Goal: Transaction & Acquisition: Book appointment/travel/reservation

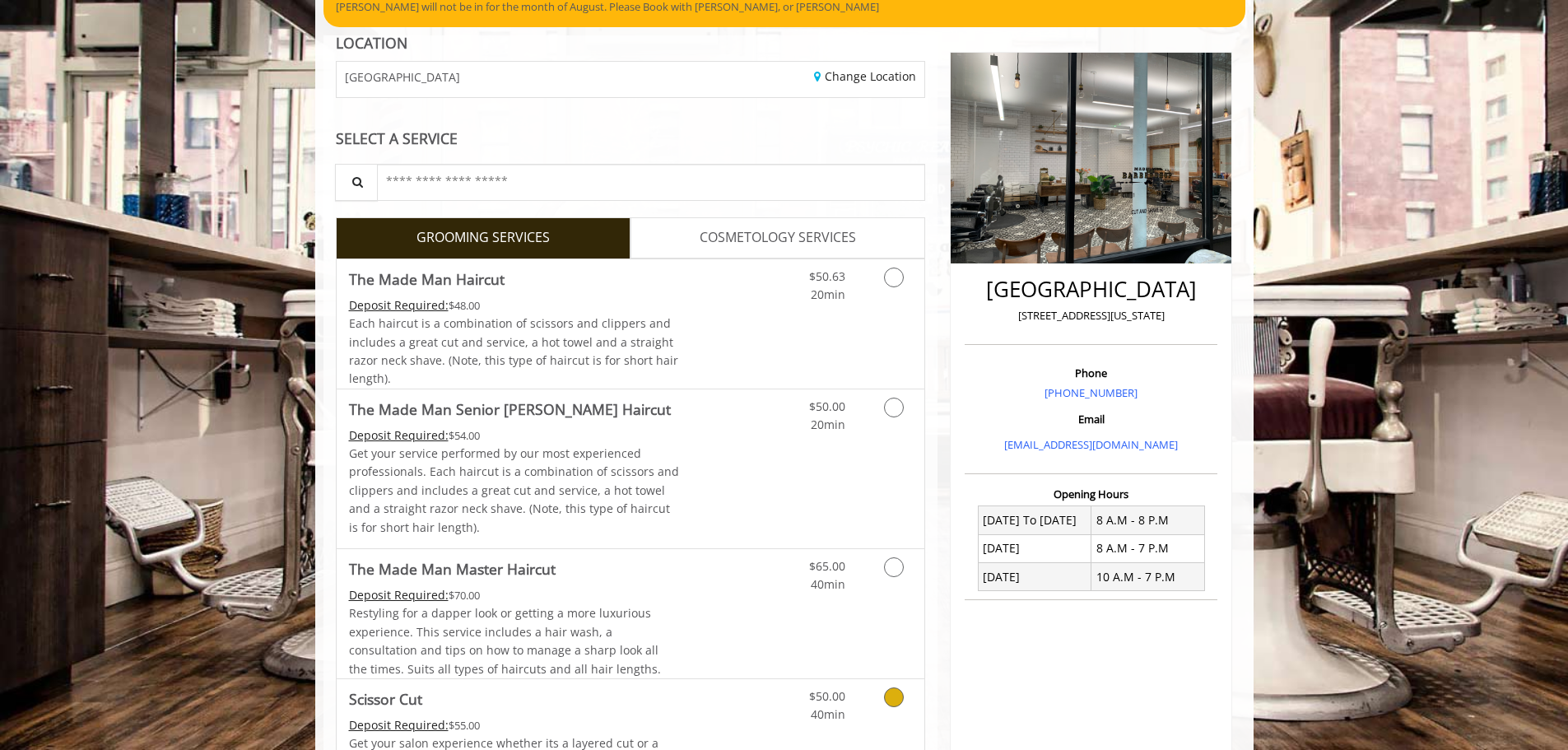
scroll to position [136, 0]
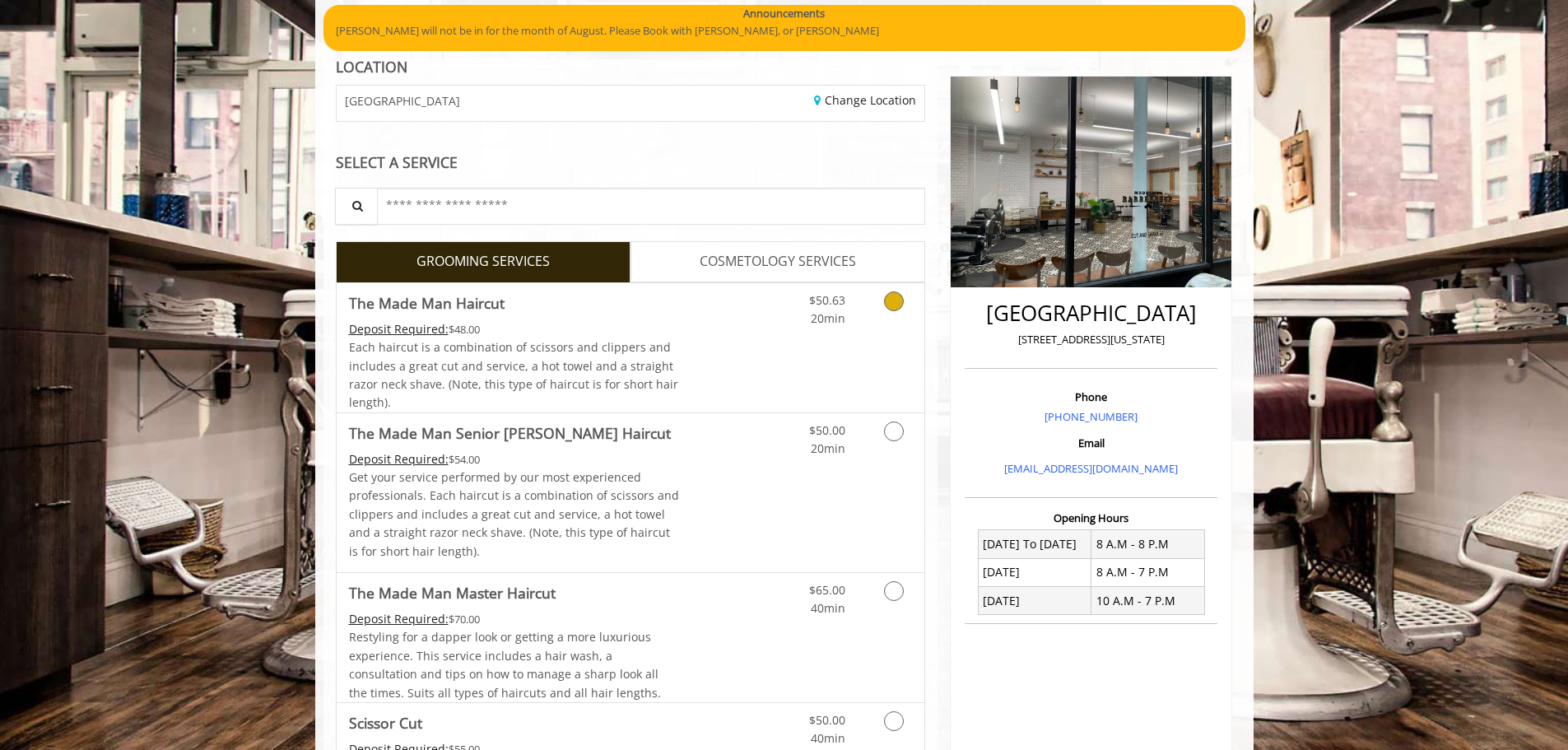
click at [894, 297] on icon "Grooming services" at bounding box center [894, 302] width 20 height 20
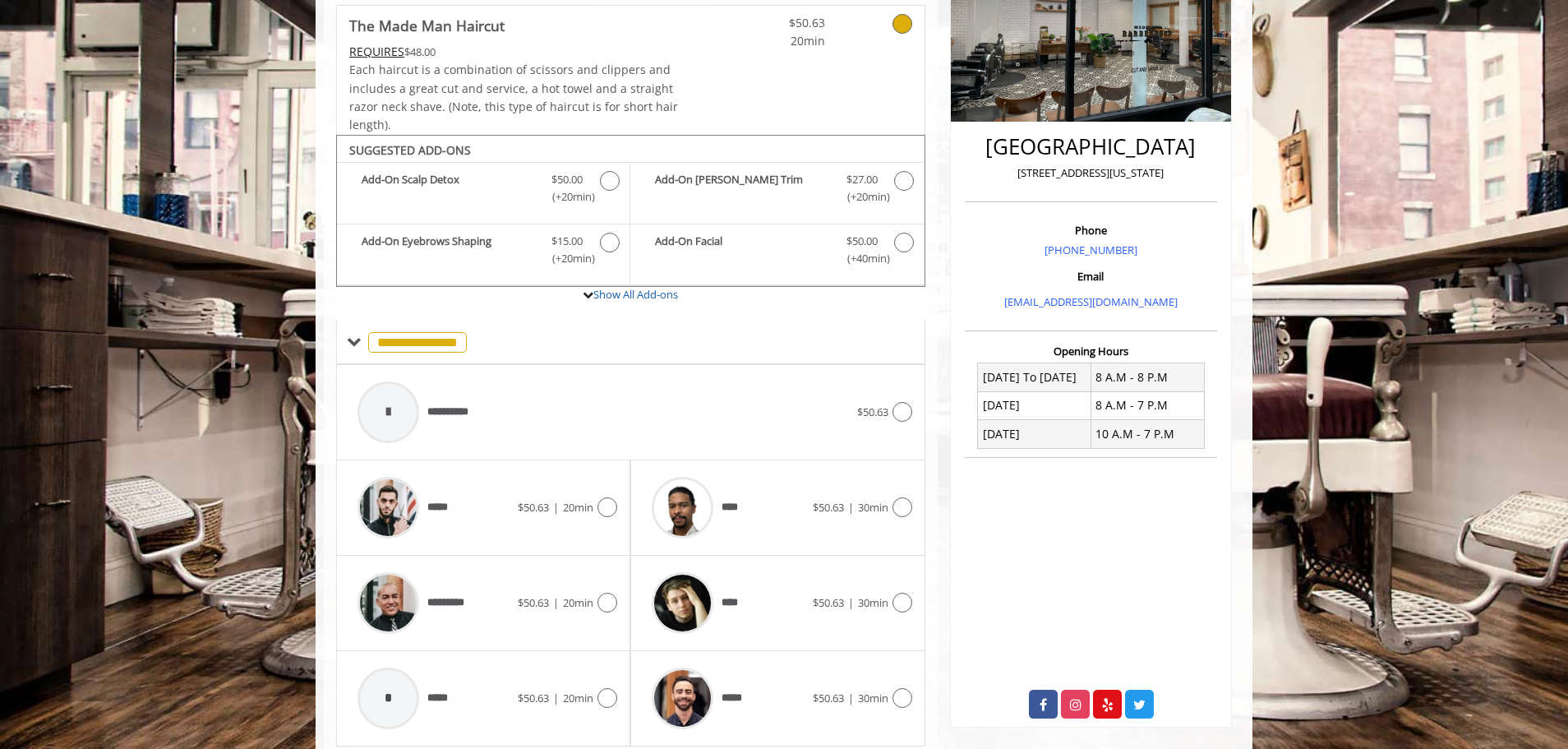
scroll to position [357, 0]
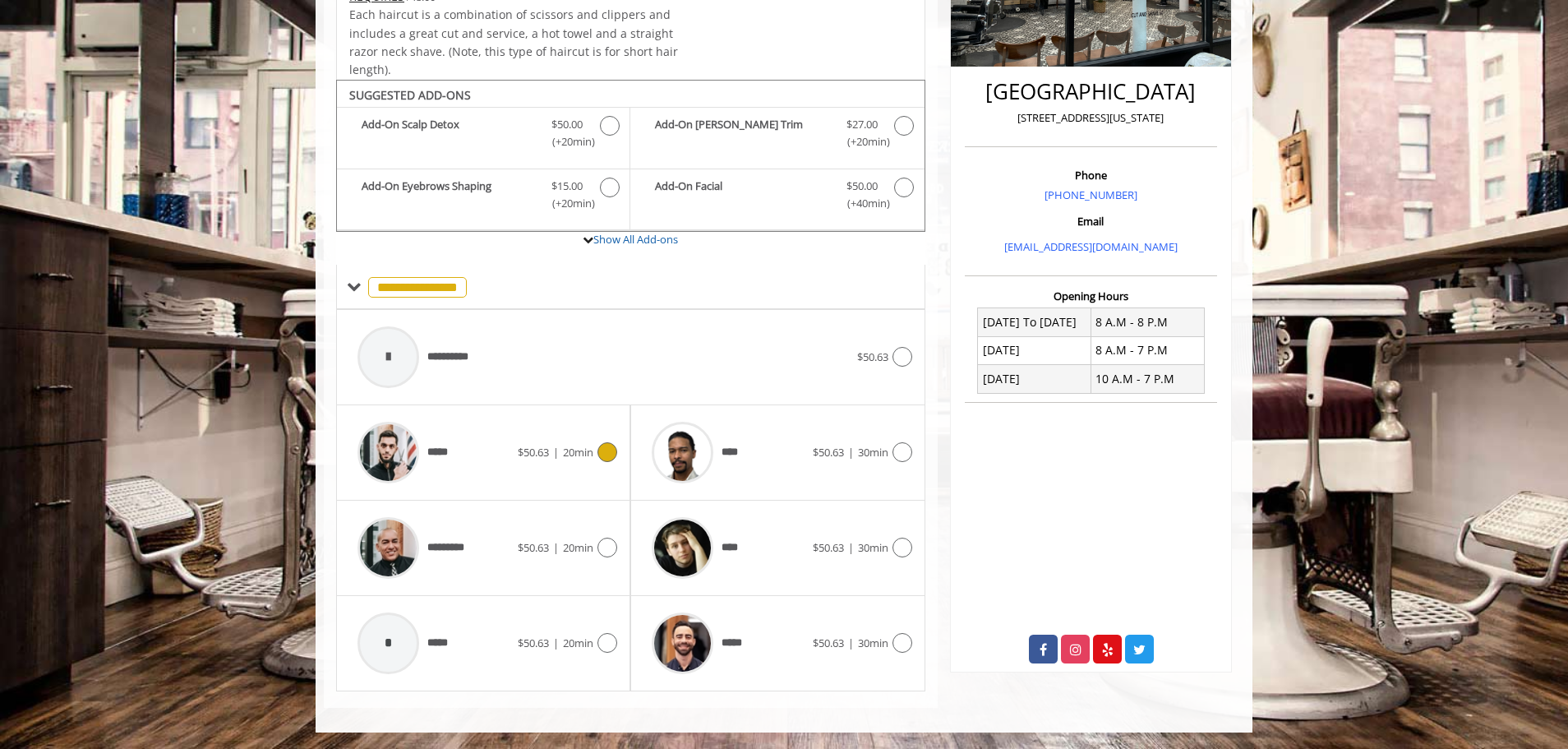
click at [605, 449] on icon at bounding box center [607, 452] width 20 height 20
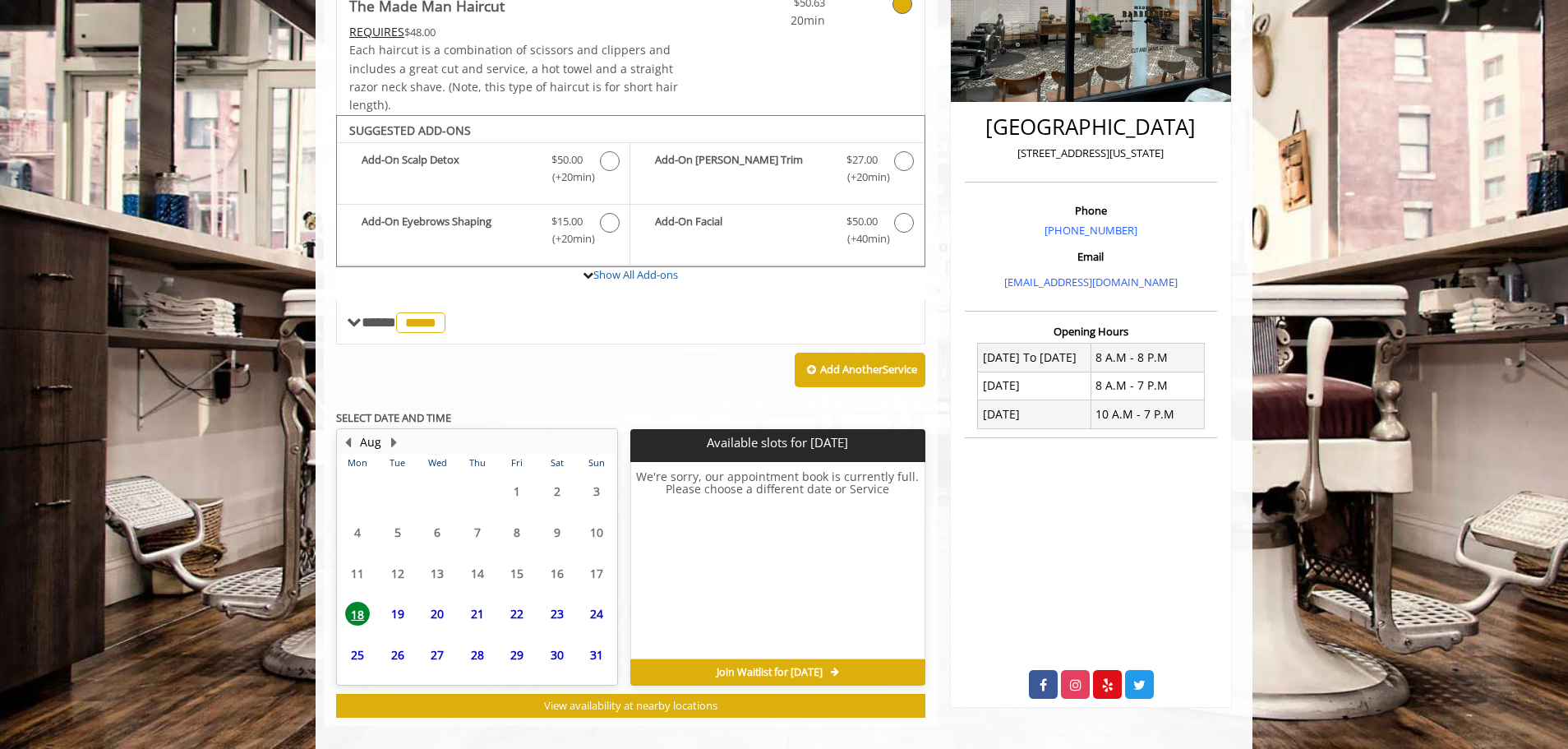
scroll to position [340, 0]
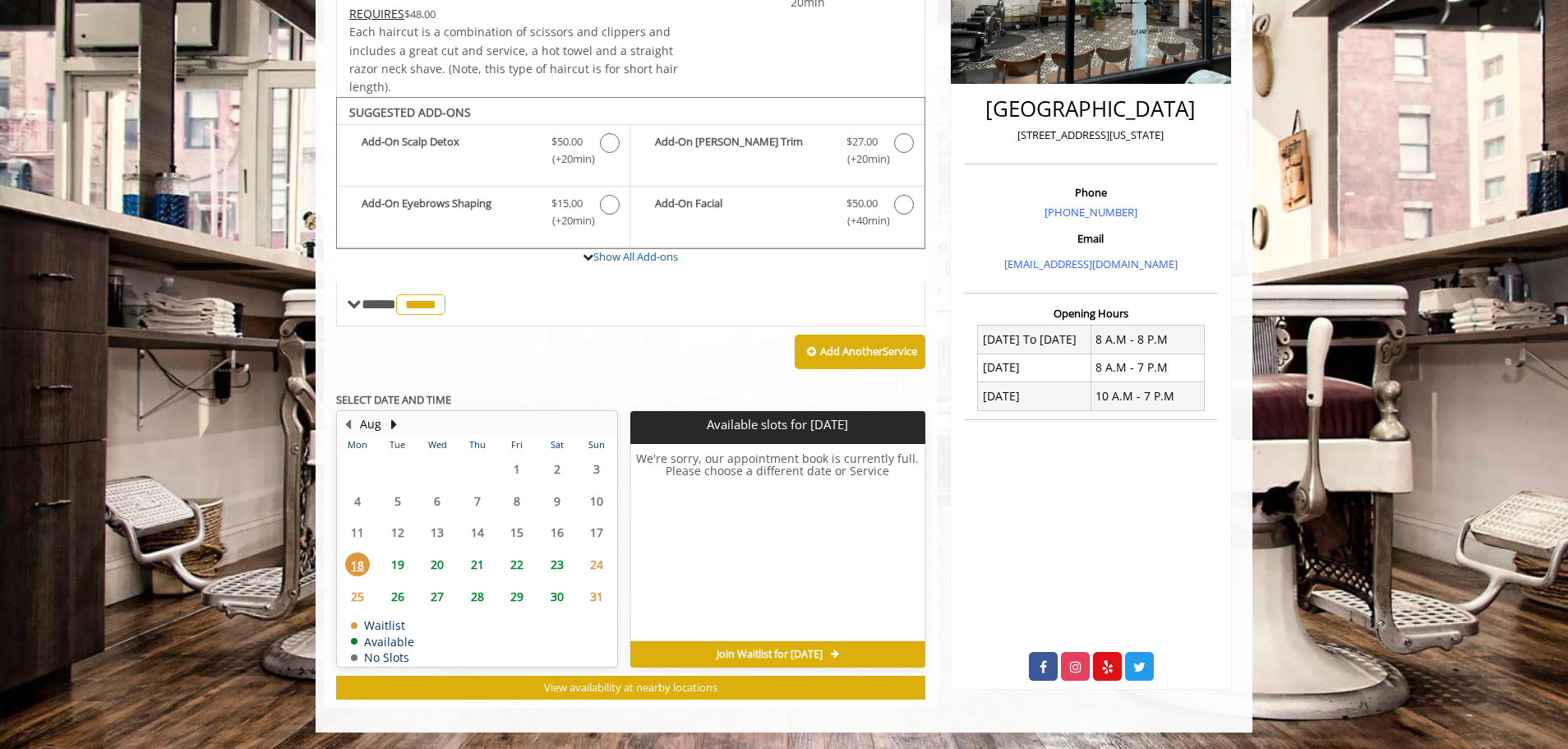
click at [393, 518] on span "19" at bounding box center [397, 564] width 24 height 23
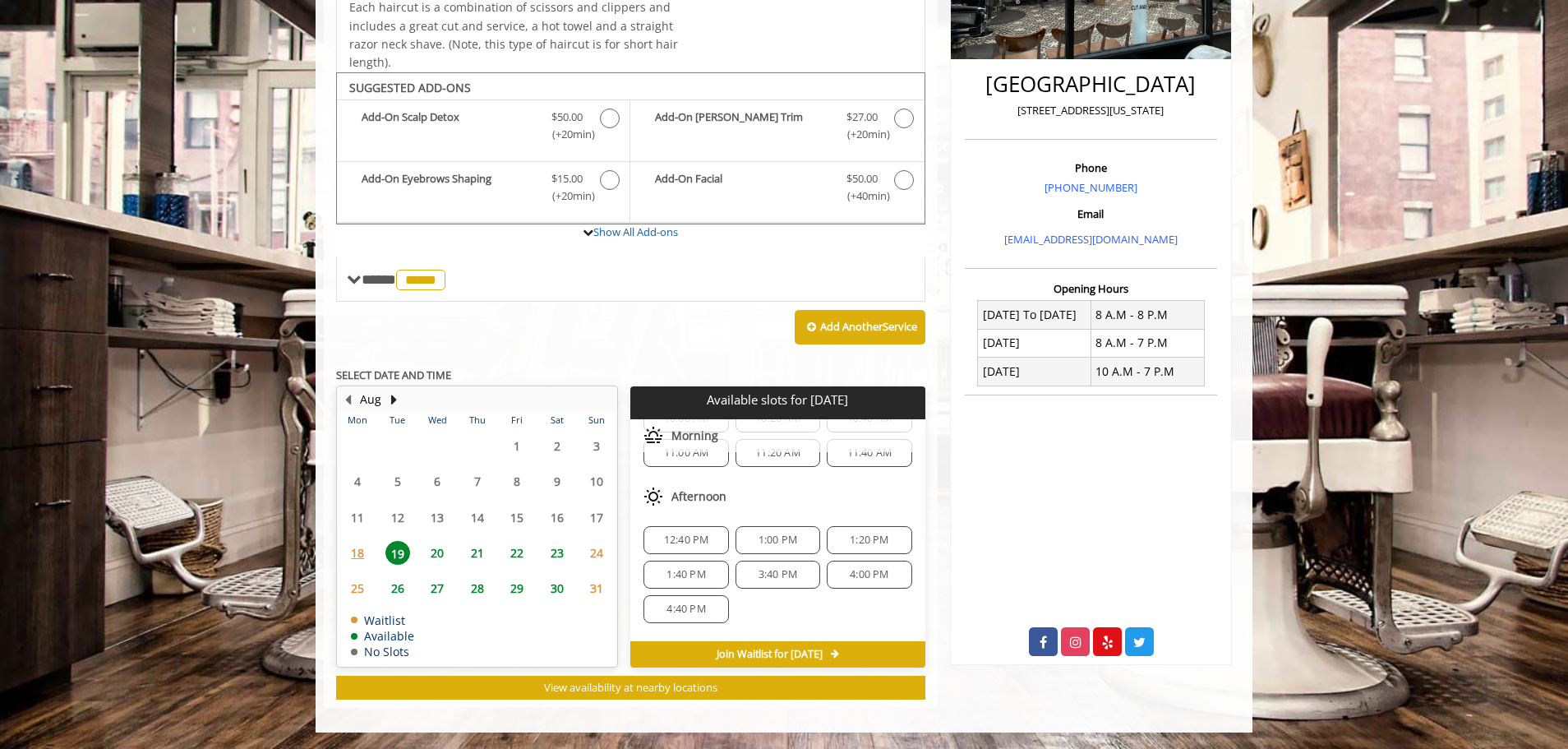
scroll to position [48, 0]
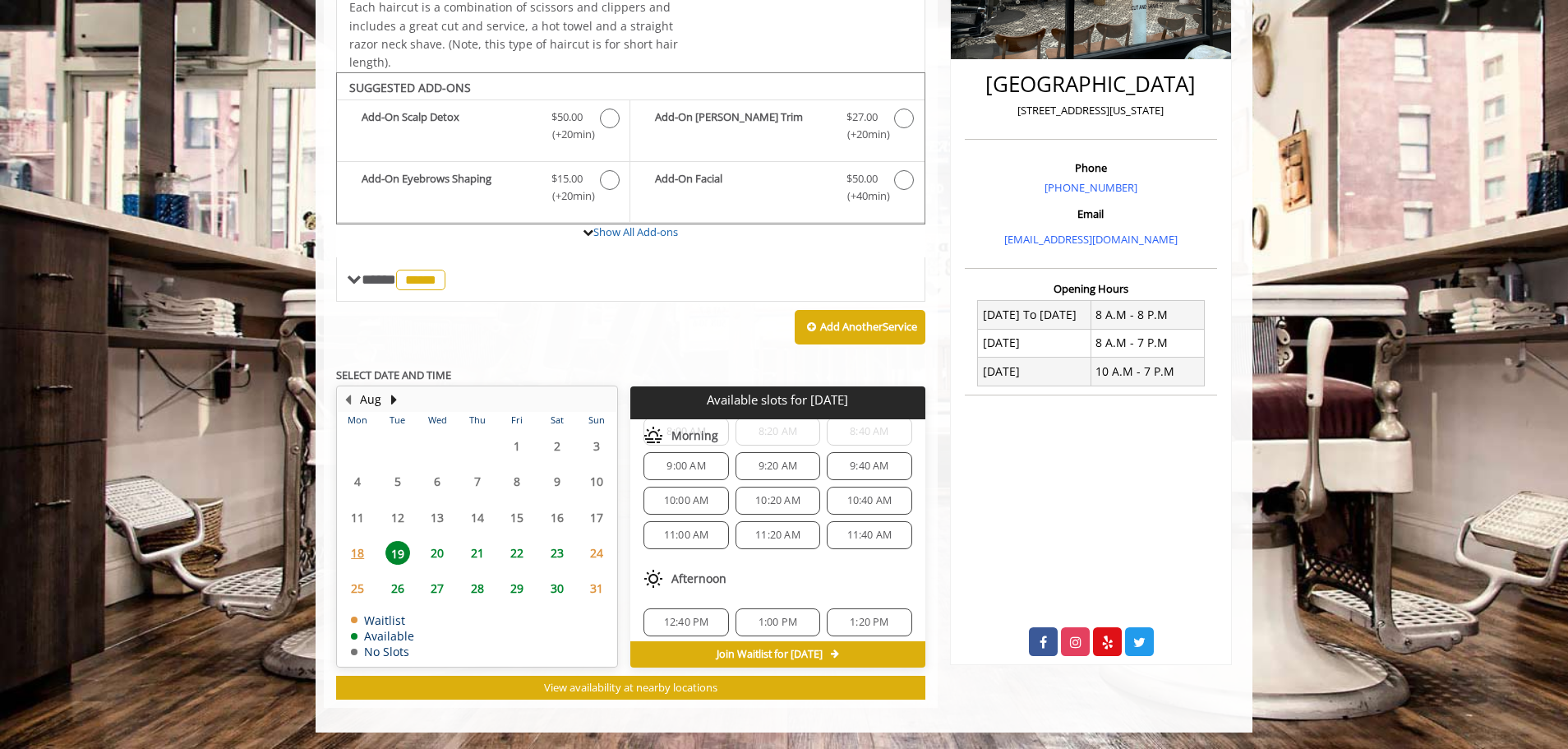
click at [856, 518] on span "11:40 AM" at bounding box center [870, 535] width 45 height 14
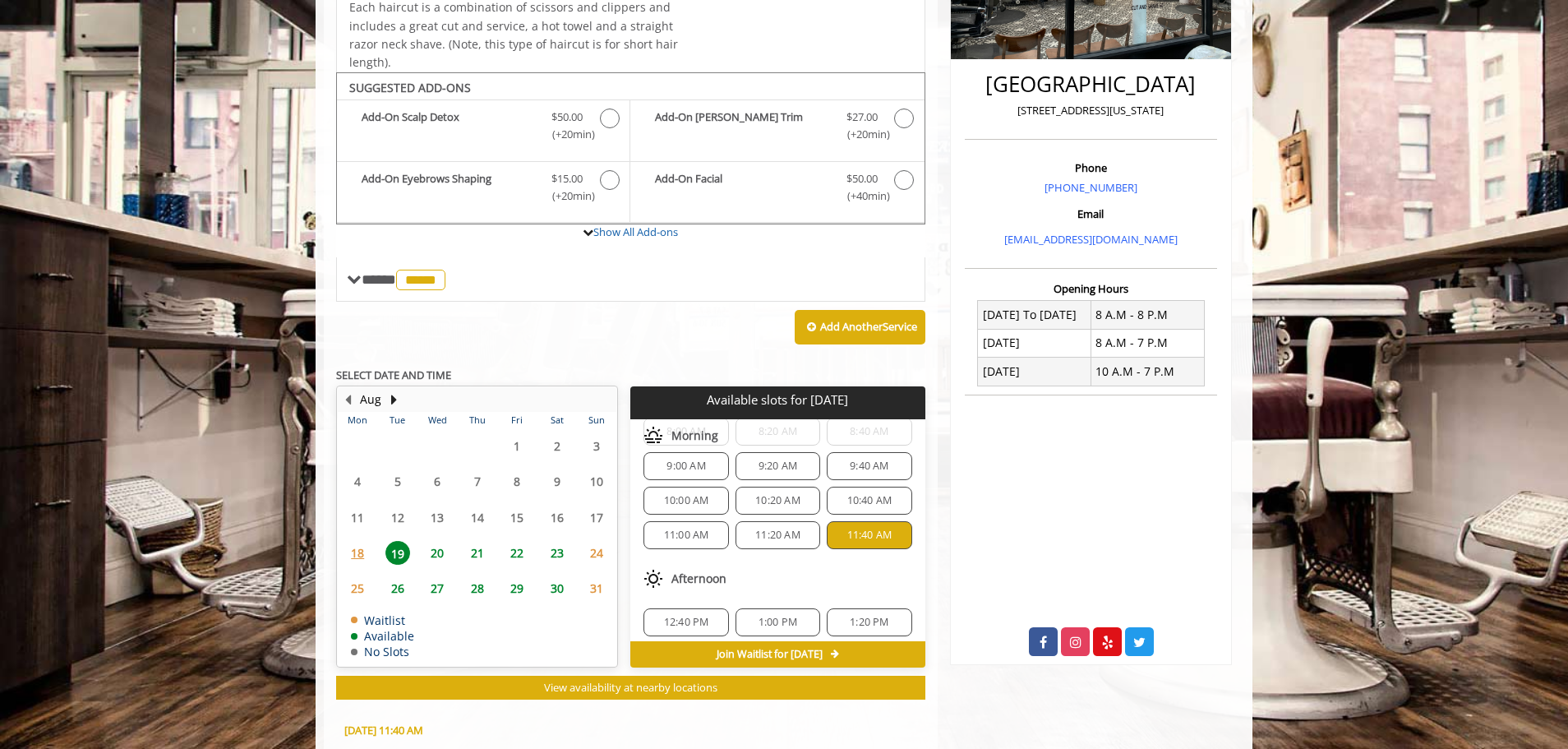
scroll to position [661, 0]
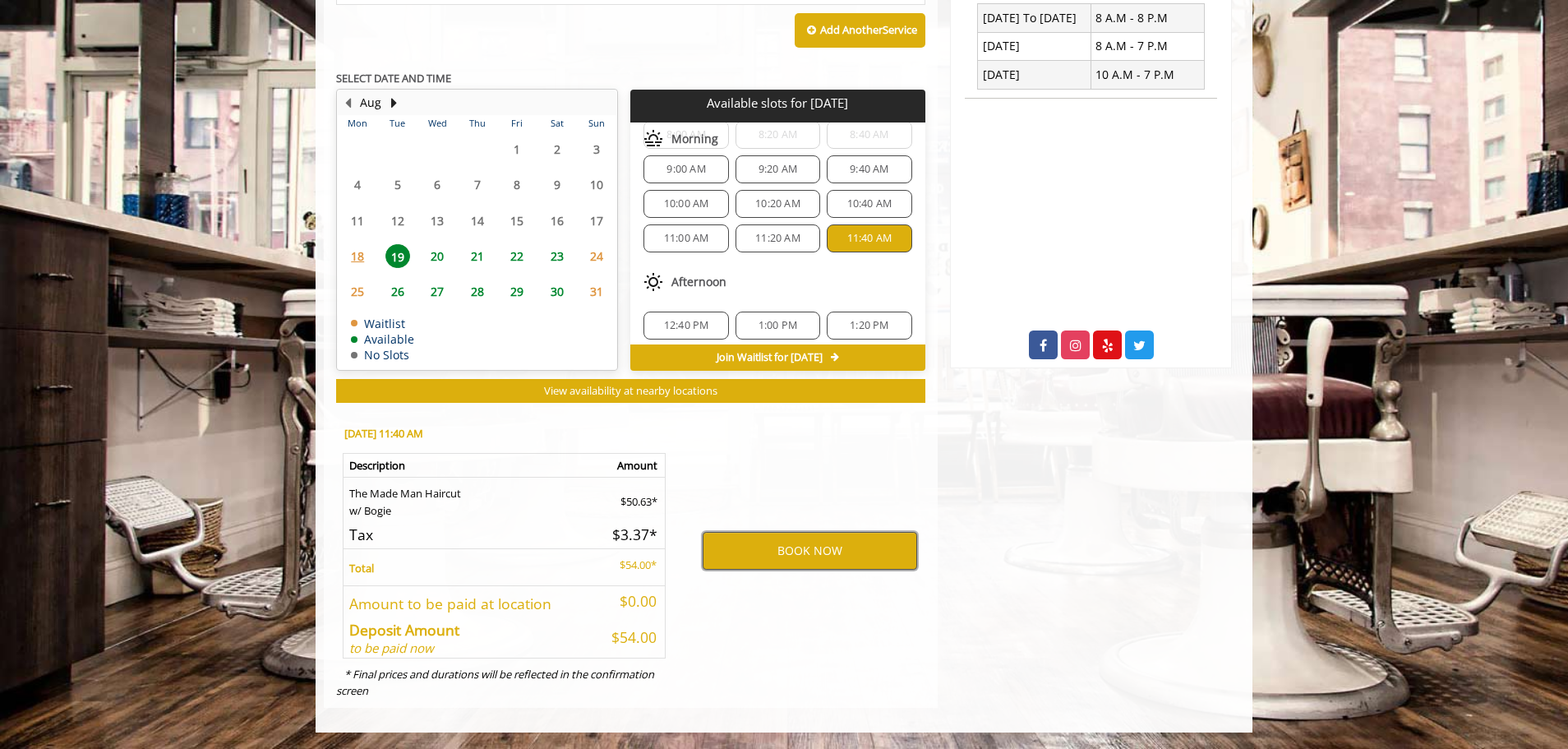
click at [811, 518] on button "BOOK NOW" at bounding box center [810, 550] width 215 height 38
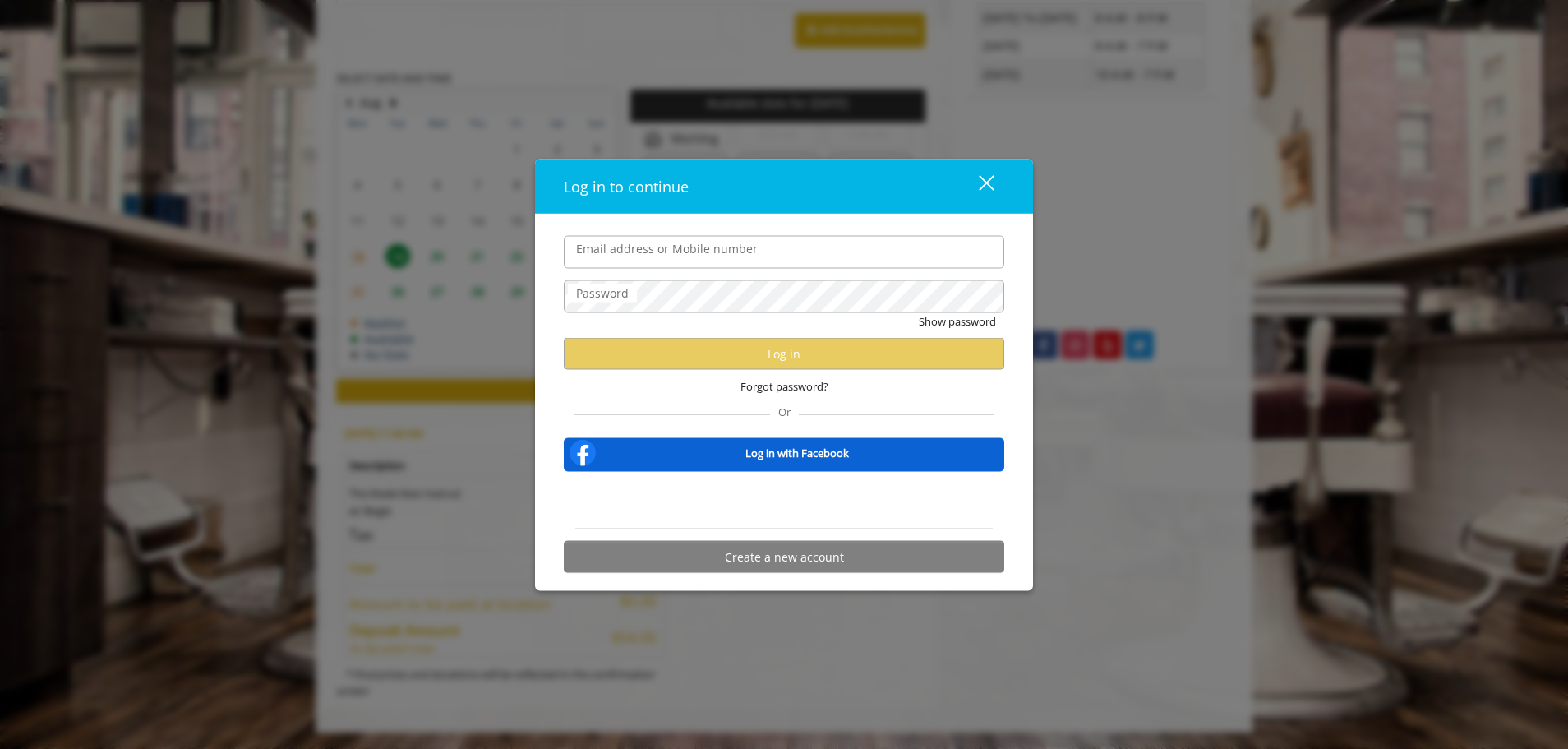
type input "**********"
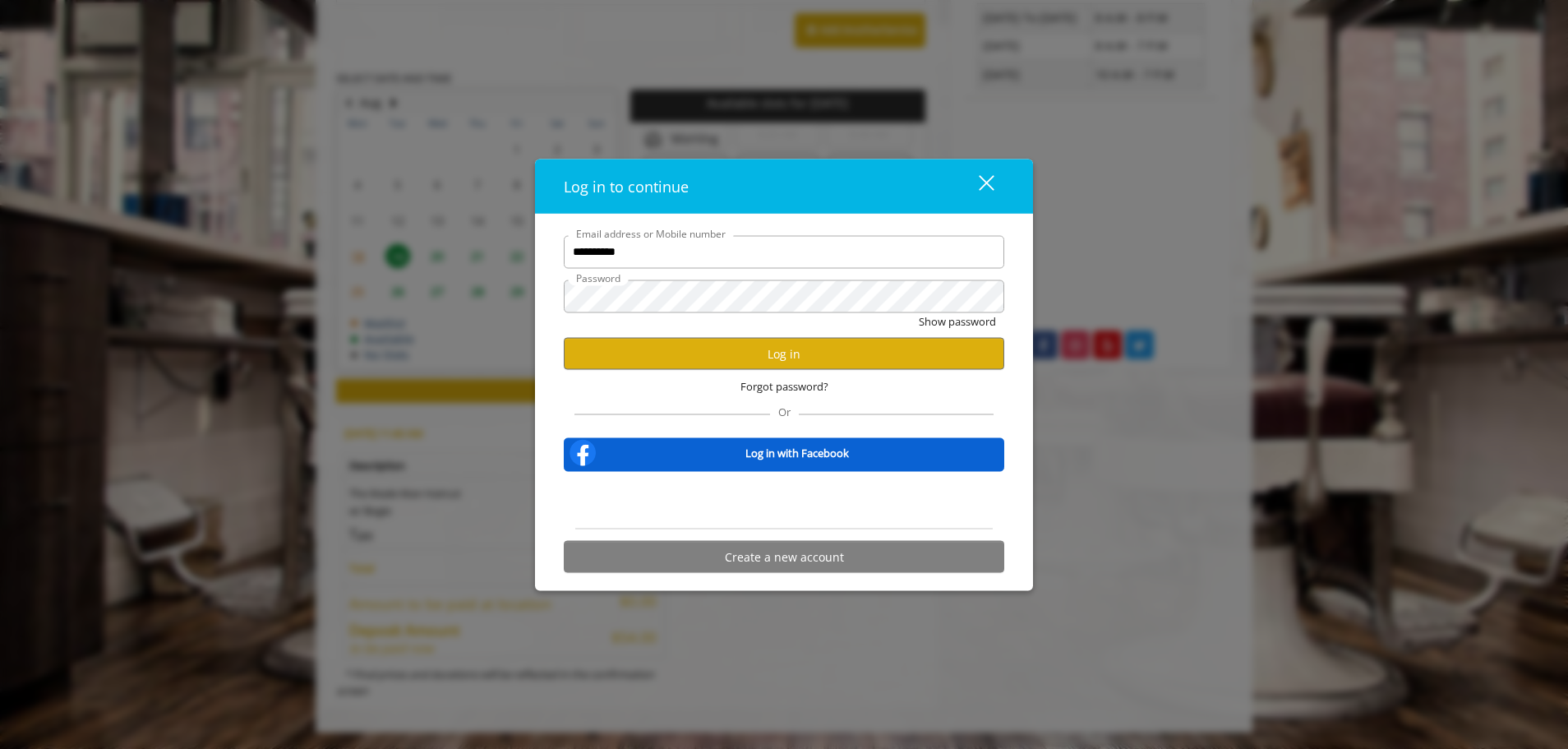
scroll to position [0, 0]
click at [760, 354] on button "Log in" at bounding box center [784, 354] width 440 height 32
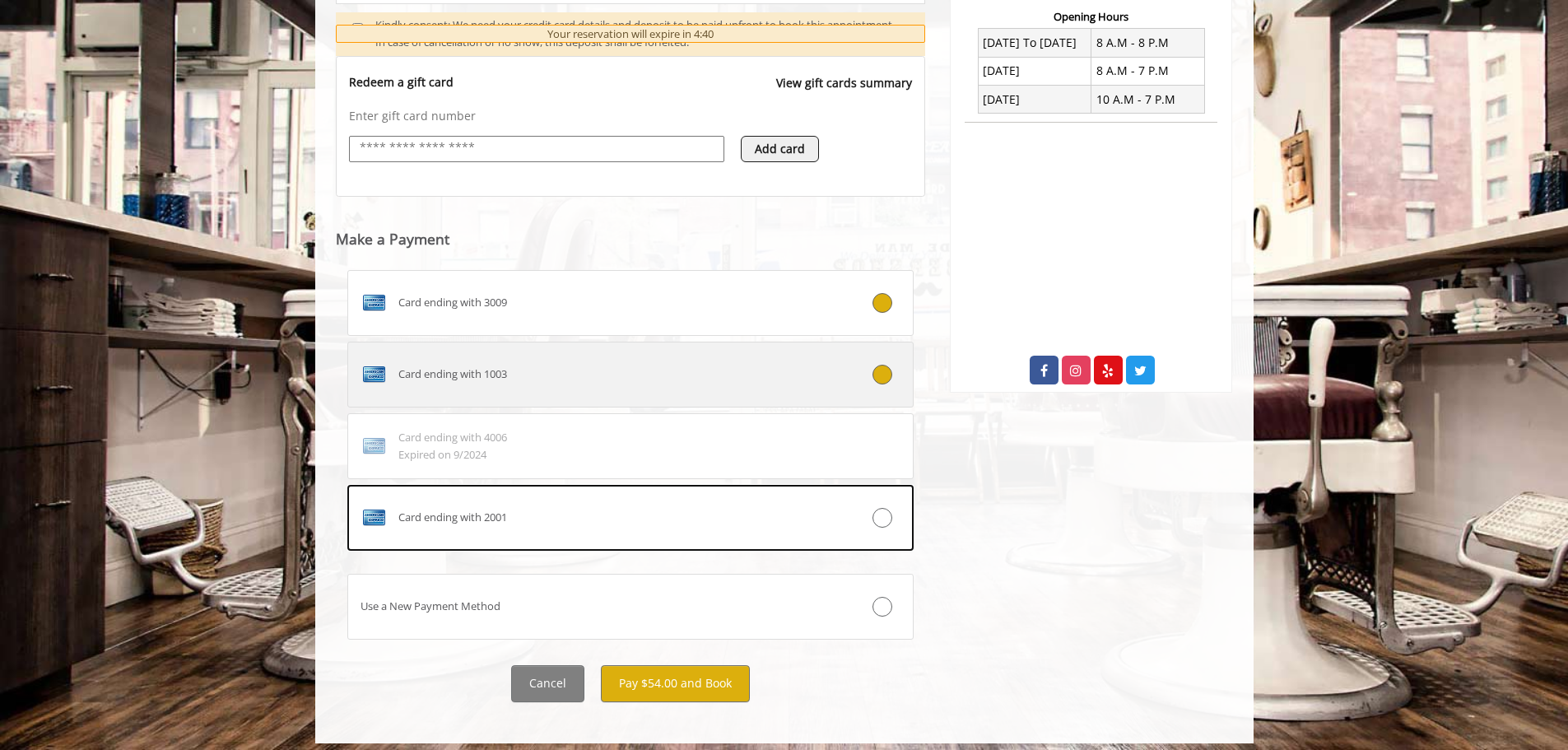
scroll to position [643, 0]
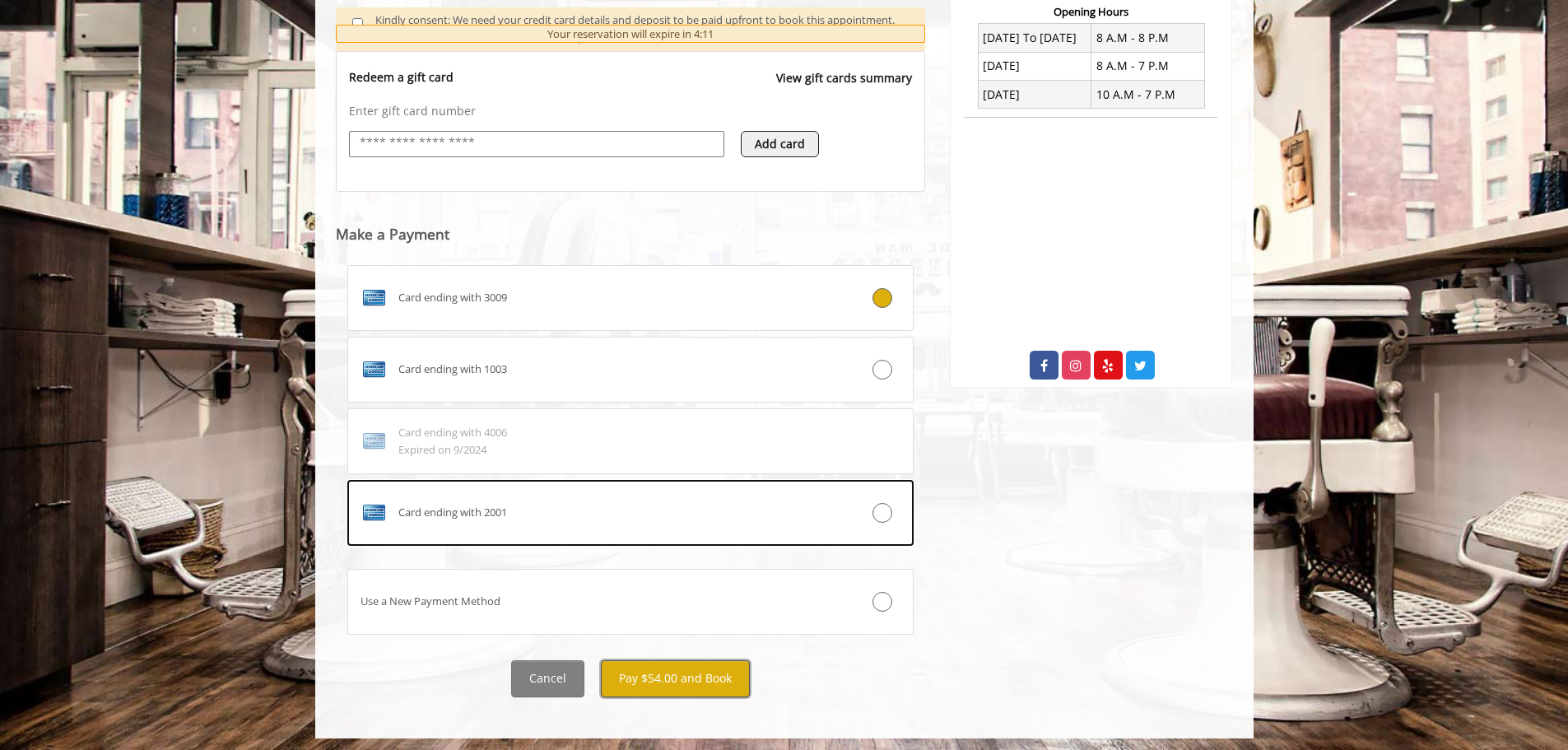
click at [674, 519] on button "Pay $54.00 and Book" at bounding box center [675, 679] width 149 height 37
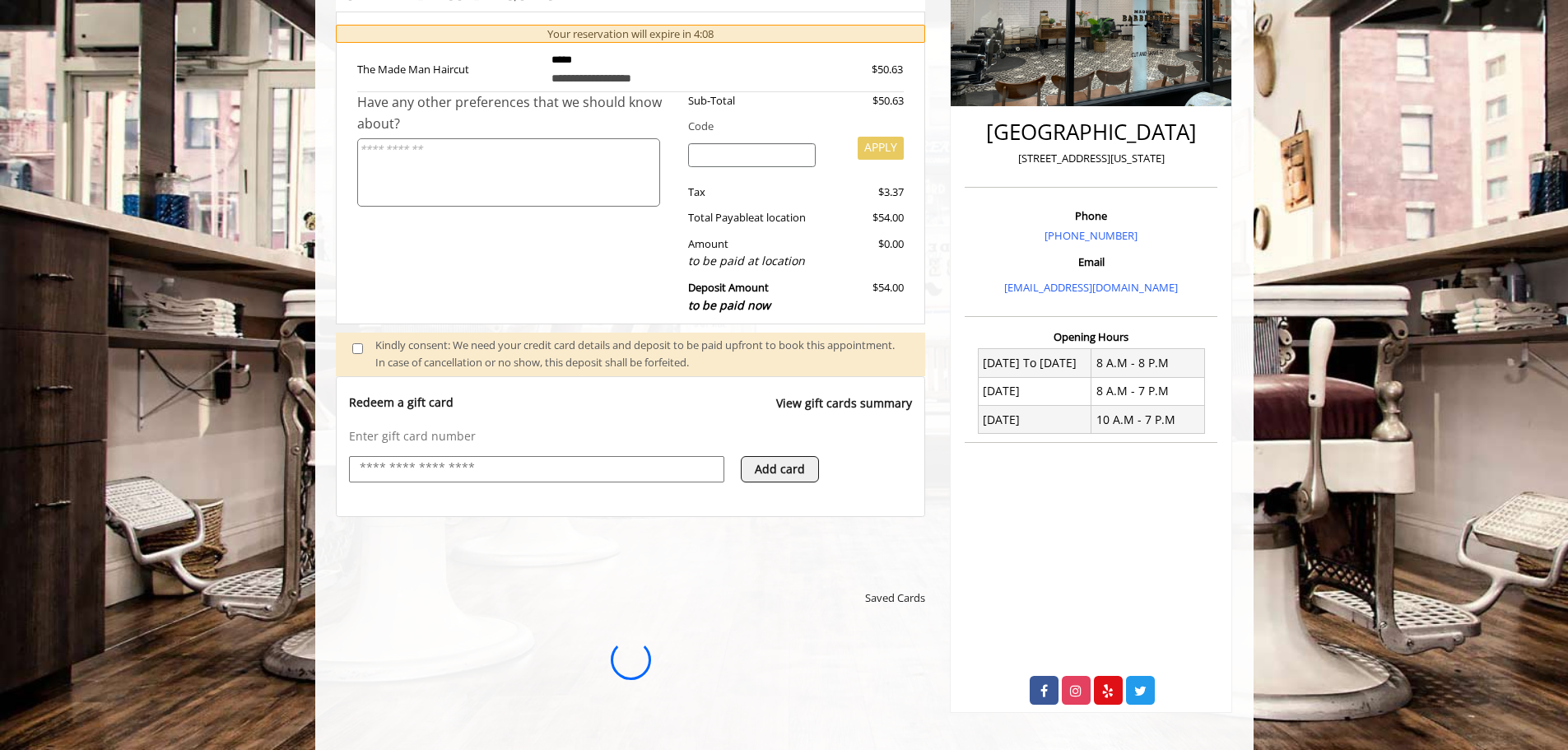
scroll to position [314, 0]
